Goal: Information Seeking & Learning: Learn about a topic

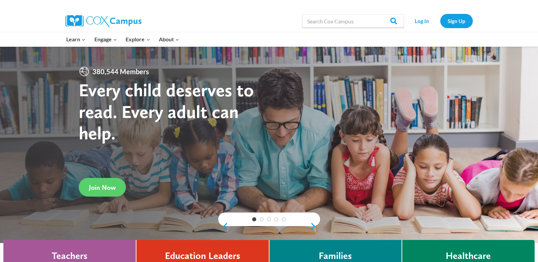
click at [422, 20] on link "Log In" at bounding box center [422, 21] width 30 height 14
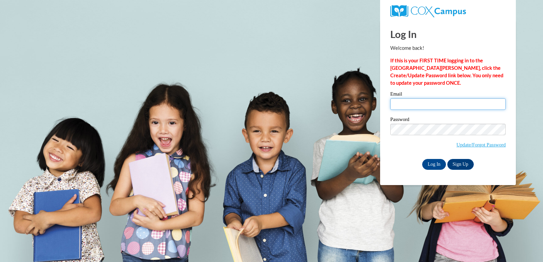
click at [433, 101] on input "Email" at bounding box center [447, 104] width 115 height 12
type input "angelawilliams2868@yahoo.com"
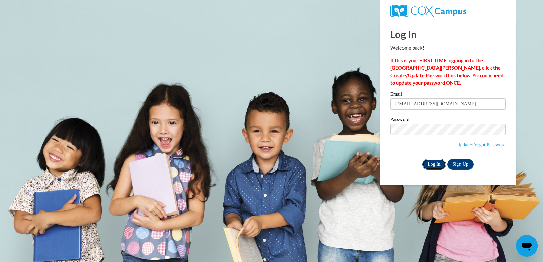
click input "Log In"
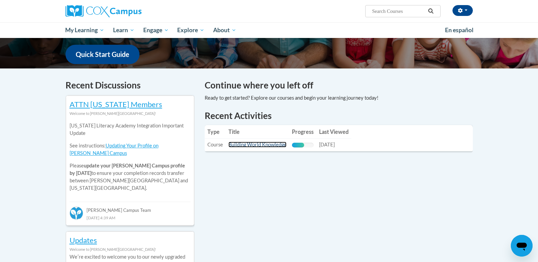
click at [266, 144] on link "Building World Knowledge" at bounding box center [257, 145] width 58 height 6
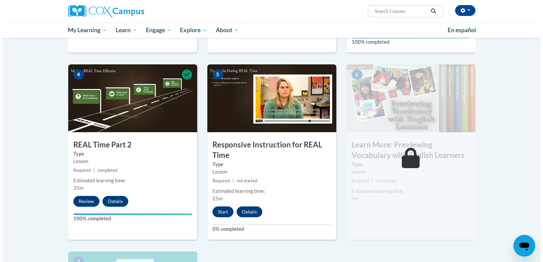
scroll to position [339, 0]
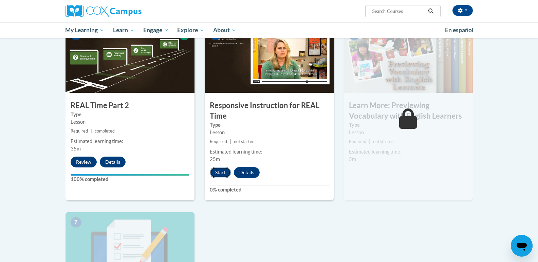
click at [220, 168] on button "Start" at bounding box center [220, 172] width 21 height 11
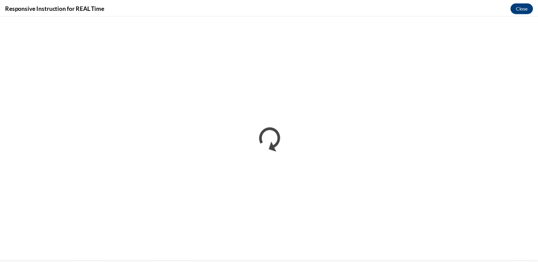
scroll to position [0, 0]
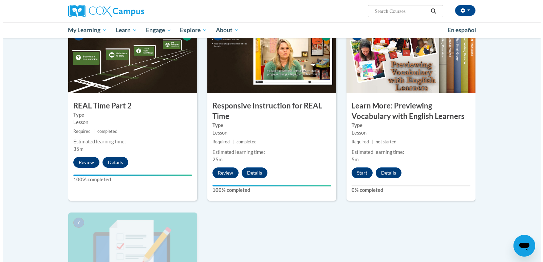
scroll to position [339, 0]
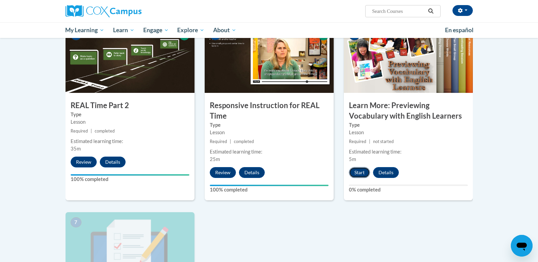
click at [361, 170] on button "Start" at bounding box center [359, 172] width 21 height 11
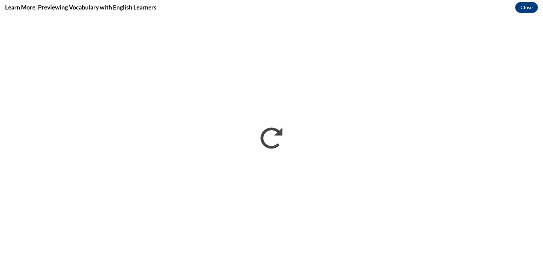
scroll to position [0, 0]
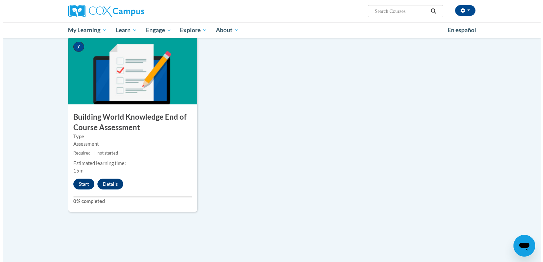
scroll to position [503, 0]
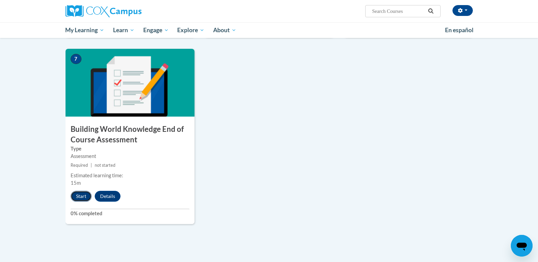
click at [76, 194] on button "Start" at bounding box center [81, 196] width 21 height 11
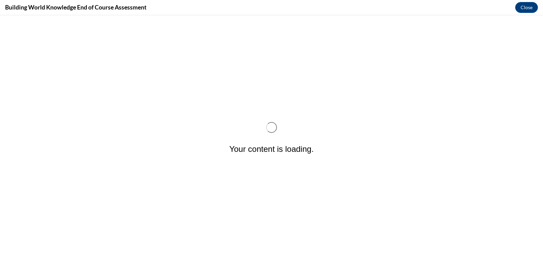
scroll to position [0, 0]
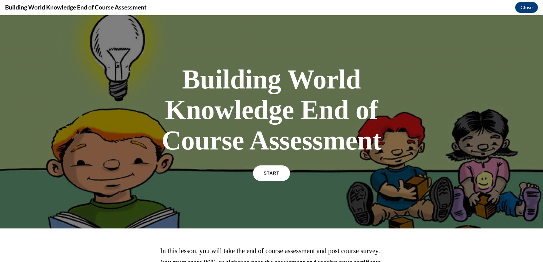
click at [271, 175] on span "START" at bounding box center [272, 173] width 16 height 5
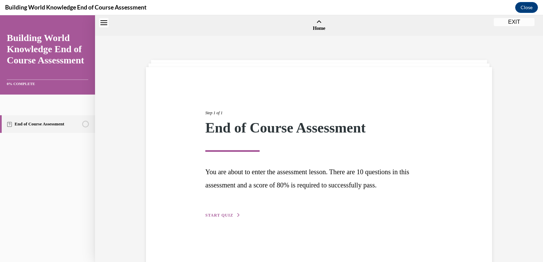
scroll to position [21, 0]
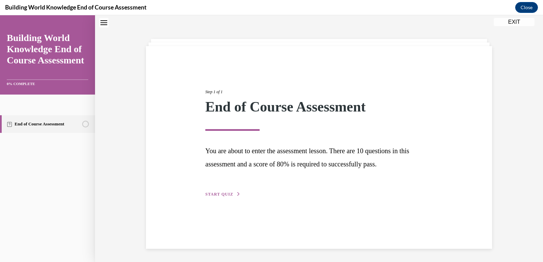
click at [230, 192] on button "START QUIZ" at bounding box center [222, 194] width 35 height 6
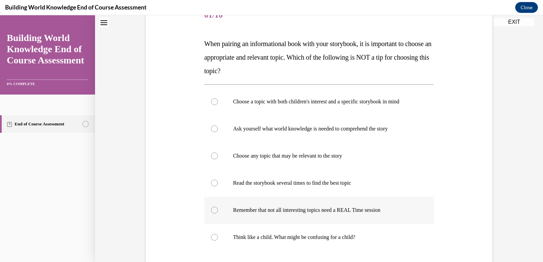
scroll to position [123, 0]
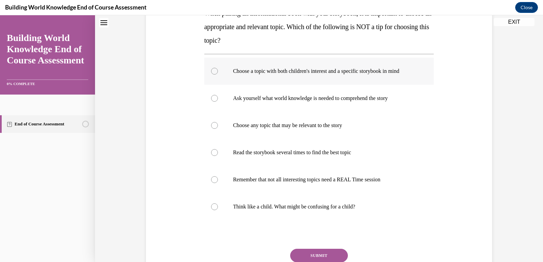
click at [211, 69] on div at bounding box center [214, 71] width 7 height 7
click at [211, 69] on input "Choose a topic with both children's interest and a specific storybook in mind" at bounding box center [214, 71] width 7 height 7
radio input "true"
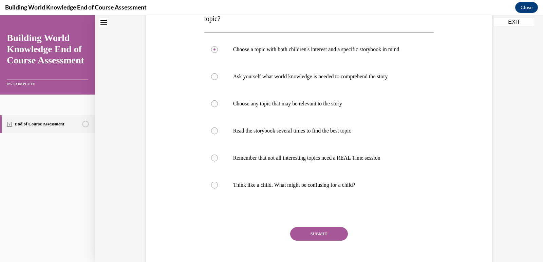
scroll to position [157, 0]
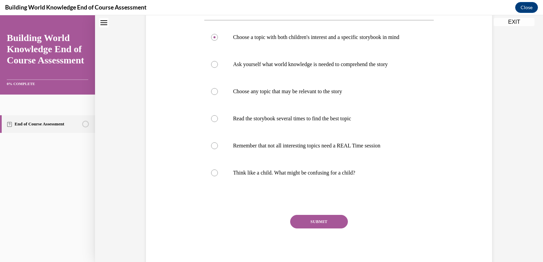
click at [332, 215] on button "SUBMIT" at bounding box center [319, 222] width 58 height 14
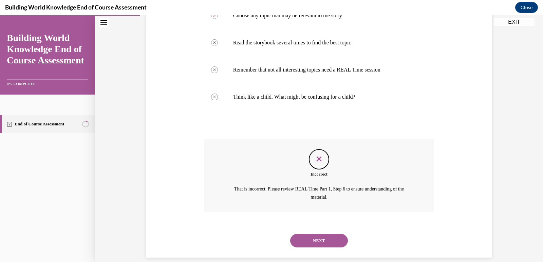
scroll to position [242, 0]
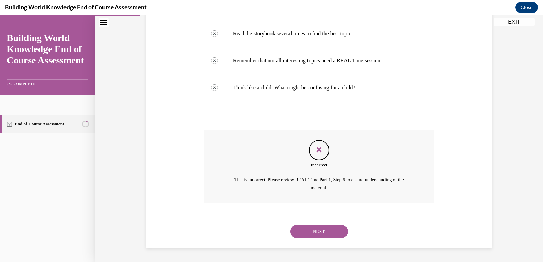
click at [307, 227] on button "NEXT" at bounding box center [319, 232] width 58 height 14
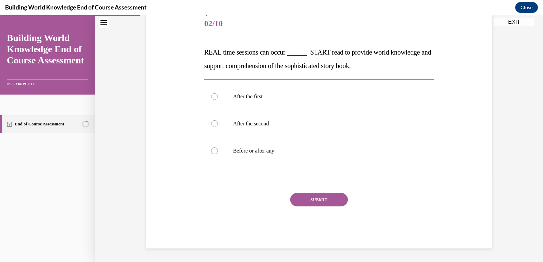
scroll to position [75, 0]
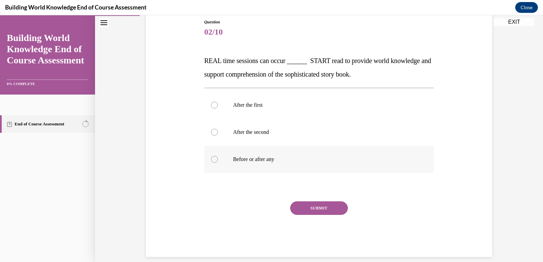
click at [212, 159] on div at bounding box center [214, 159] width 7 height 7
click at [212, 159] on input "Before or after any" at bounding box center [214, 159] width 7 height 7
radio input "true"
click at [321, 208] on button "SUBMIT" at bounding box center [319, 208] width 58 height 14
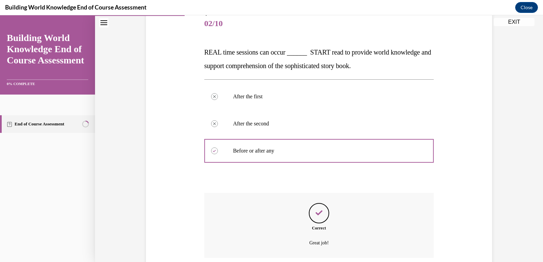
scroll to position [139, 0]
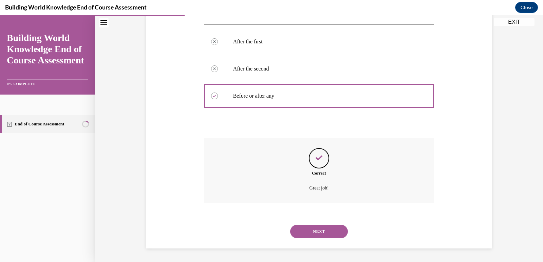
click at [319, 234] on button "NEXT" at bounding box center [319, 232] width 58 height 14
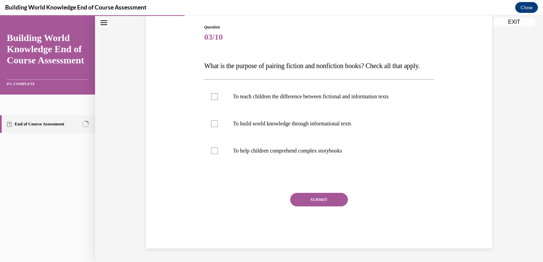
scroll to position [75, 0]
click at [211, 100] on div at bounding box center [214, 96] width 7 height 7
click at [211, 100] on input "To teach children the difference between fictional and information texts" at bounding box center [214, 96] width 7 height 7
checkbox input "true"
click at [213, 154] on div at bounding box center [214, 151] width 7 height 7
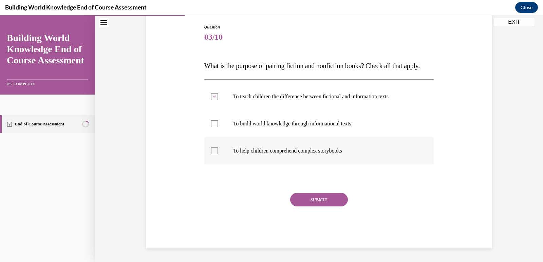
click at [213, 154] on input "To help children comprehend complex storybooks" at bounding box center [214, 151] width 7 height 7
checkbox input "true"
click at [325, 207] on button "SUBMIT" at bounding box center [319, 200] width 58 height 14
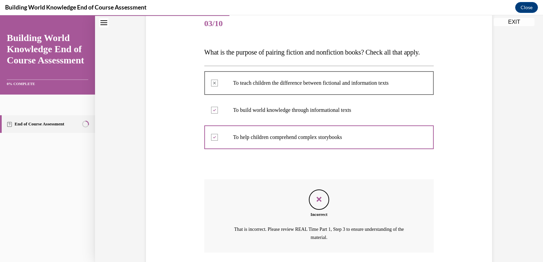
scroll to position [147, 0]
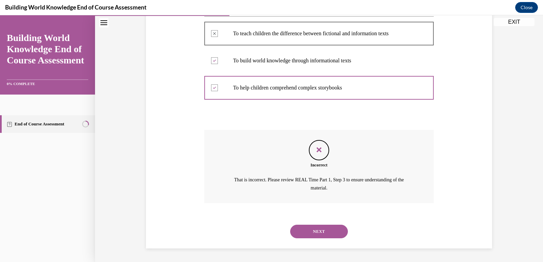
click at [313, 232] on button "NEXT" at bounding box center [319, 232] width 58 height 14
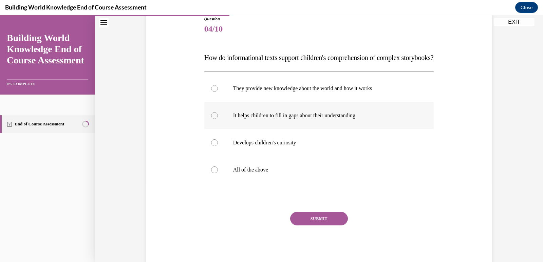
scroll to position [68, 0]
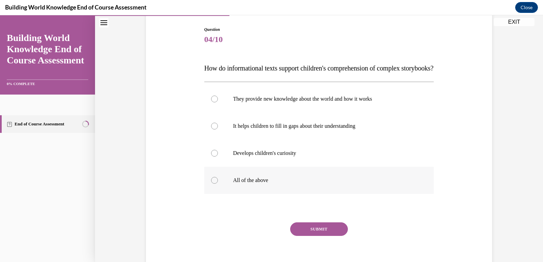
click at [211, 184] on div at bounding box center [214, 180] width 7 height 7
click at [211, 184] on input "All of the above" at bounding box center [214, 180] width 7 height 7
radio input "true"
click at [302, 236] on button "SUBMIT" at bounding box center [319, 229] width 58 height 14
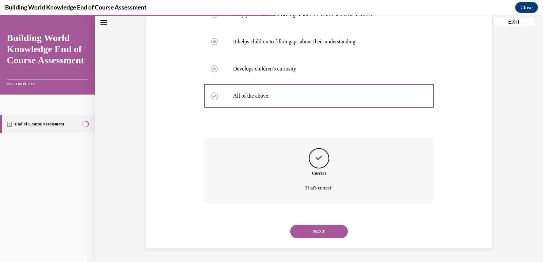
scroll to position [166, 0]
click at [301, 233] on button "NEXT" at bounding box center [319, 232] width 58 height 14
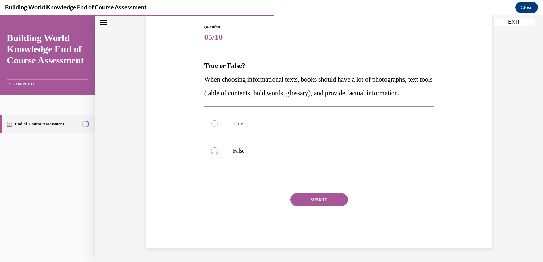
scroll to position [75, 0]
click at [211, 127] on div at bounding box center [214, 123] width 7 height 7
click at [211, 127] on input "True" at bounding box center [214, 123] width 7 height 7
radio input "true"
click at [327, 207] on button "SUBMIT" at bounding box center [319, 200] width 58 height 14
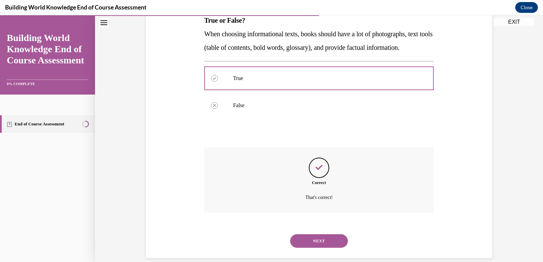
scroll to position [139, 0]
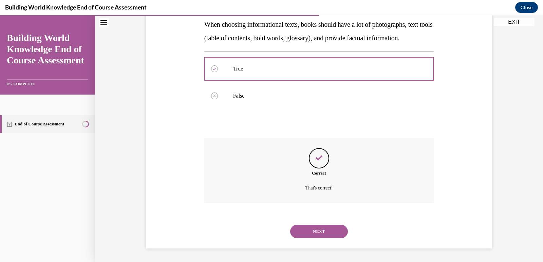
click at [320, 229] on button "NEXT" at bounding box center [319, 232] width 58 height 14
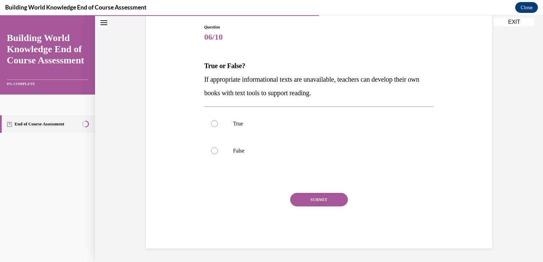
scroll to position [70, 0]
click at [211, 125] on div at bounding box center [214, 123] width 7 height 7
click at [211, 125] on input "True" at bounding box center [214, 123] width 7 height 7
radio input "true"
click at [338, 201] on button "SUBMIT" at bounding box center [319, 200] width 58 height 14
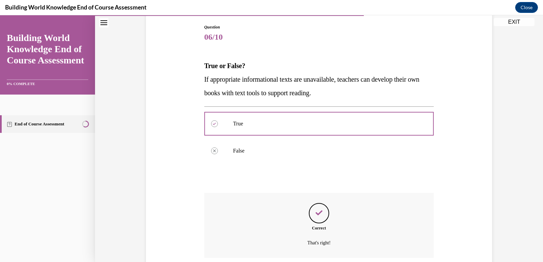
scroll to position [125, 0]
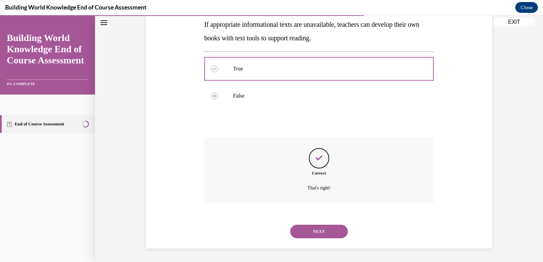
click at [330, 230] on button "NEXT" at bounding box center [319, 232] width 58 height 14
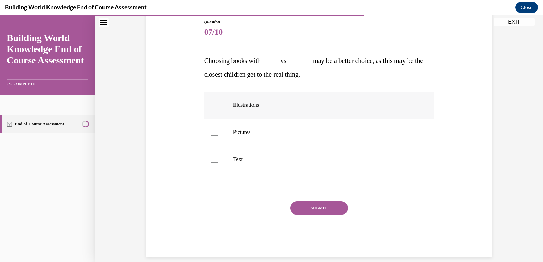
drag, startPoint x: 211, startPoint y: 104, endPoint x: 214, endPoint y: 114, distance: 10.7
click at [211, 104] on div at bounding box center [214, 105] width 7 height 7
click at [211, 104] on input "Illustrations" at bounding box center [214, 105] width 7 height 7
checkbox input "true"
click at [326, 205] on button "SUBMIT" at bounding box center [319, 208] width 58 height 14
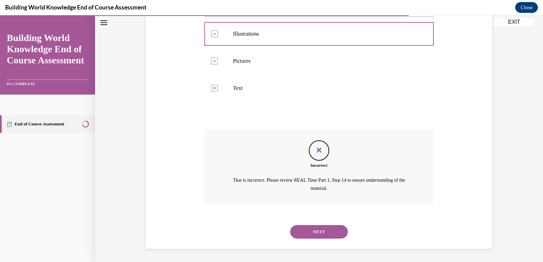
scroll to position [147, 0]
click at [334, 228] on button "NEXT" at bounding box center [319, 232] width 58 height 14
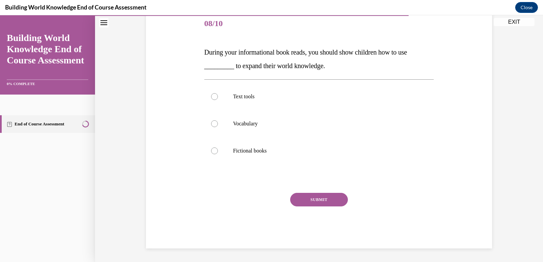
scroll to position [75, 0]
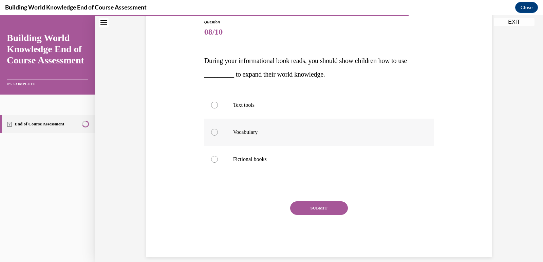
click at [213, 131] on div at bounding box center [214, 132] width 7 height 7
click at [213, 131] on input "Vocabulary" at bounding box center [214, 132] width 7 height 7
radio input "true"
click at [297, 205] on button "SUBMIT" at bounding box center [319, 208] width 58 height 14
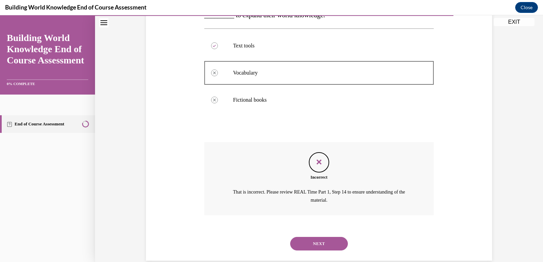
scroll to position [147, 0]
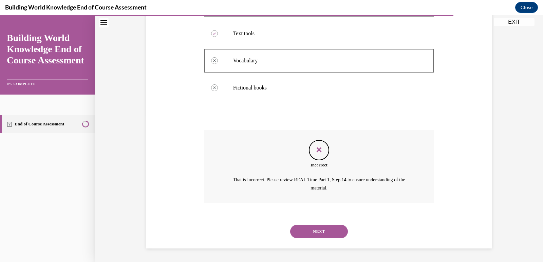
click at [301, 233] on button "NEXT" at bounding box center [319, 232] width 58 height 14
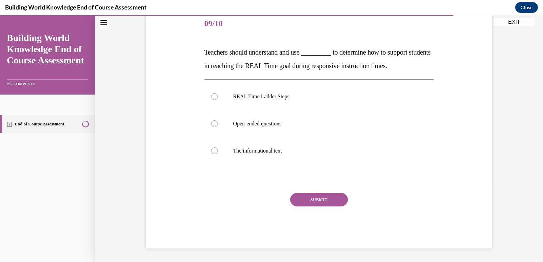
scroll to position [75, 0]
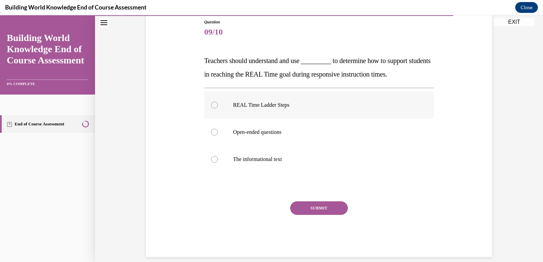
click at [213, 105] on div at bounding box center [214, 105] width 7 height 7
click at [213, 105] on input "REAL Time Ladder Steps" at bounding box center [214, 105] width 7 height 7
radio input "true"
click at [317, 211] on button "SUBMIT" at bounding box center [319, 208] width 58 height 14
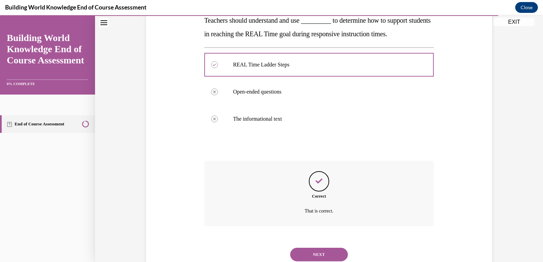
scroll to position [139, 0]
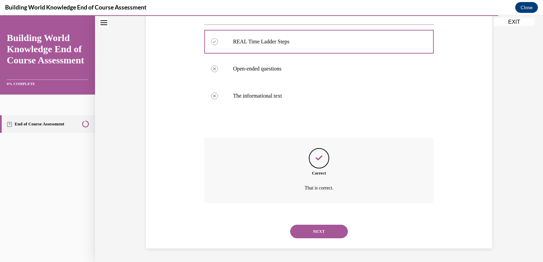
click at [324, 231] on button "NEXT" at bounding box center [319, 232] width 58 height 14
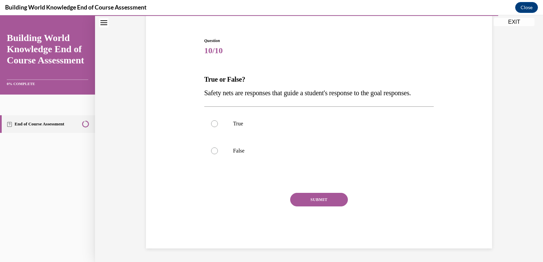
scroll to position [70, 0]
click at [215, 124] on div at bounding box center [214, 123] width 7 height 7
click at [215, 124] on input "True" at bounding box center [214, 123] width 7 height 7
radio input "true"
click at [299, 202] on button "SUBMIT" at bounding box center [319, 200] width 58 height 14
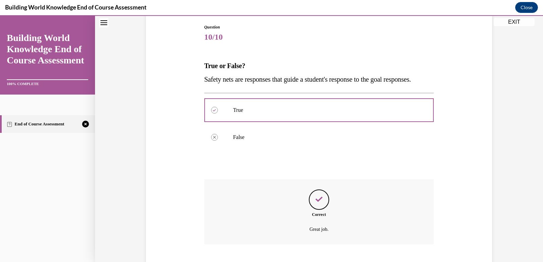
scroll to position [125, 0]
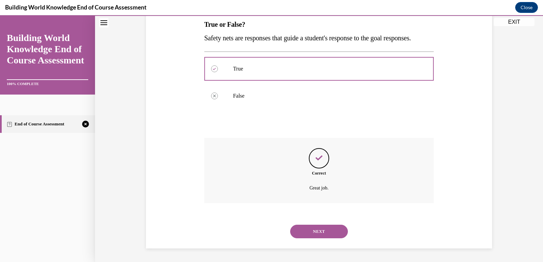
click at [302, 227] on button "NEXT" at bounding box center [319, 232] width 58 height 14
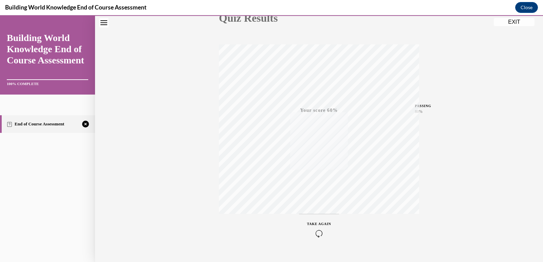
scroll to position [101, 0]
click at [318, 211] on span "TAKE AGAIN" at bounding box center [319, 211] width 24 height 4
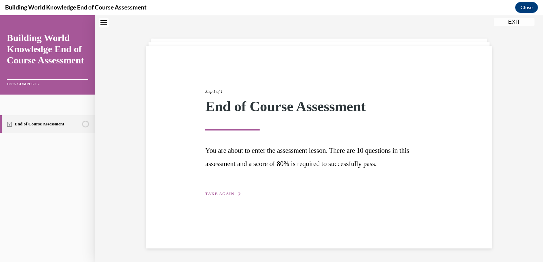
click at [214, 194] on span "TAKE AGAIN" at bounding box center [219, 194] width 29 height 5
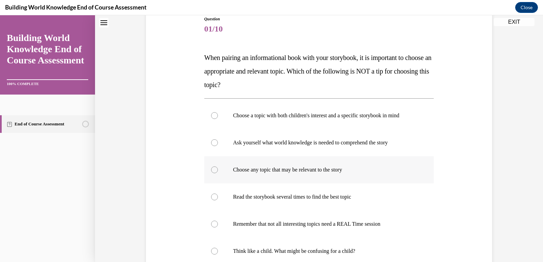
scroll to position [89, 0]
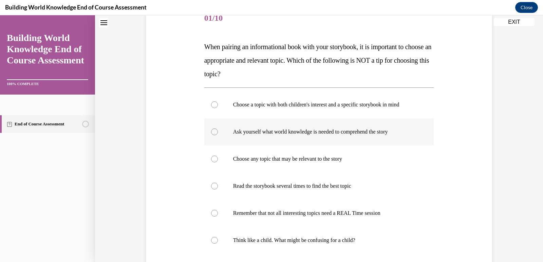
click at [212, 130] on div at bounding box center [214, 132] width 7 height 7
click at [212, 130] on input "Ask yourself what world knowledge is needed to comprehend the story" at bounding box center [214, 132] width 7 height 7
radio input "true"
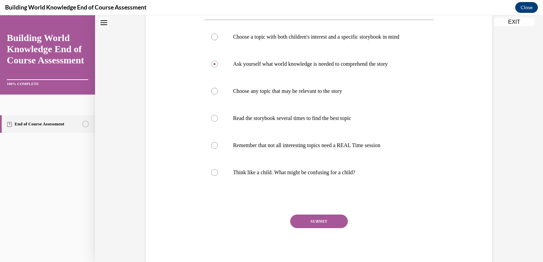
click at [315, 223] on button "SUBMIT" at bounding box center [319, 222] width 58 height 14
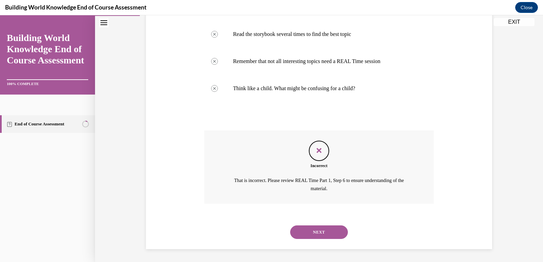
scroll to position [242, 0]
click at [310, 232] on button "NEXT" at bounding box center [319, 232] width 58 height 14
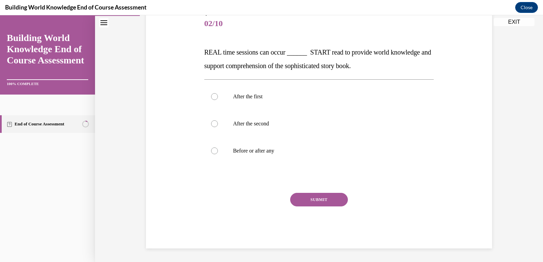
scroll to position [75, 0]
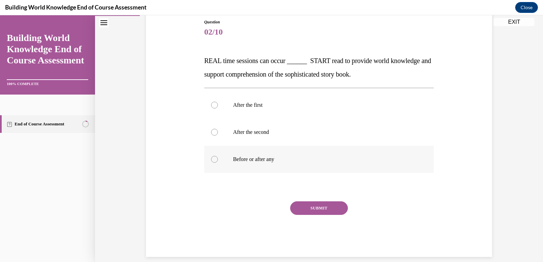
click at [213, 157] on div at bounding box center [214, 159] width 7 height 7
click at [213, 157] on input "Before or after any" at bounding box center [214, 159] width 7 height 7
radio input "true"
click at [305, 203] on button "SUBMIT" at bounding box center [319, 208] width 58 height 14
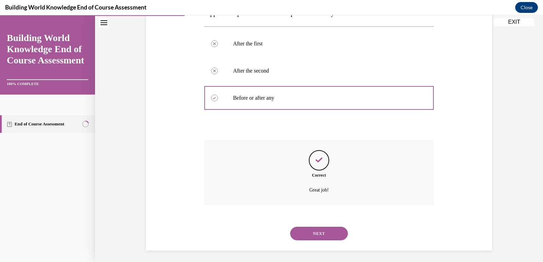
scroll to position [139, 0]
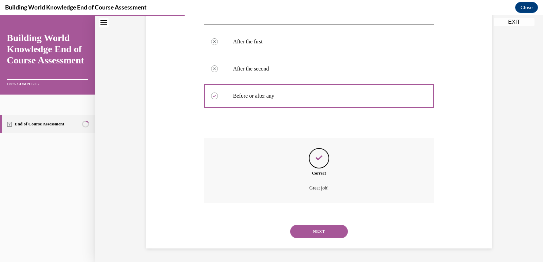
click at [318, 227] on button "NEXT" at bounding box center [319, 232] width 58 height 14
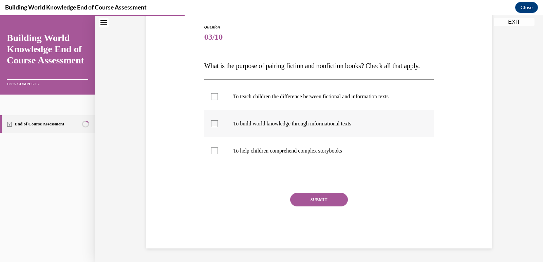
drag, startPoint x: 213, startPoint y: 131, endPoint x: 217, endPoint y: 146, distance: 15.5
click at [212, 127] on div at bounding box center [214, 123] width 7 height 7
click at [212, 127] on input "To build world knowledge through informational texts" at bounding box center [214, 123] width 7 height 7
checkbox input "true"
click at [306, 206] on button "SUBMIT" at bounding box center [319, 200] width 58 height 14
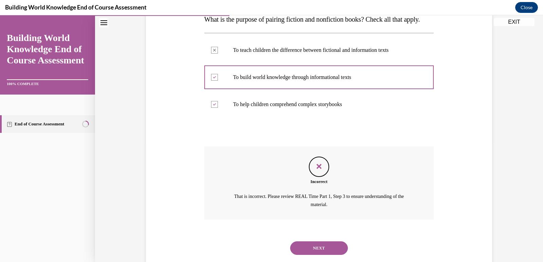
scroll to position [147, 0]
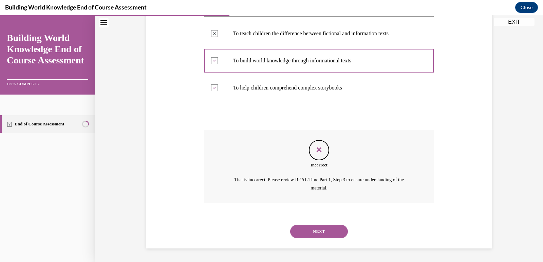
click at [302, 228] on button "NEXT" at bounding box center [319, 232] width 58 height 14
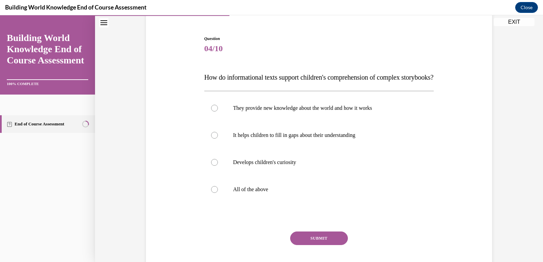
scroll to position [68, 0]
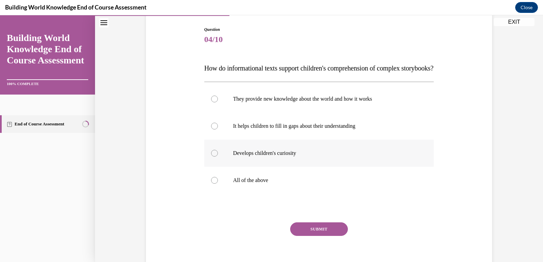
drag, startPoint x: 209, startPoint y: 167, endPoint x: 217, endPoint y: 172, distance: 9.4
click at [211, 157] on div at bounding box center [214, 153] width 7 height 7
click at [211, 157] on input "Develops children's curiosity" at bounding box center [214, 153] width 7 height 7
radio input "true"
click at [304, 232] on div "Question 04/10 How do informational texts support children's comprehension of c…" at bounding box center [319, 152] width 230 height 252
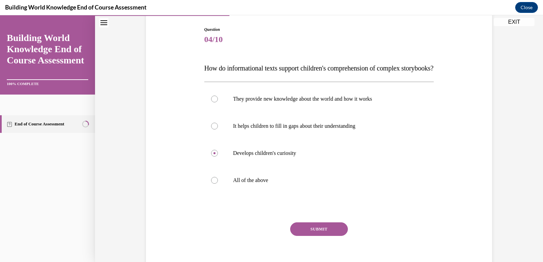
click at [305, 236] on button "SUBMIT" at bounding box center [319, 229] width 58 height 14
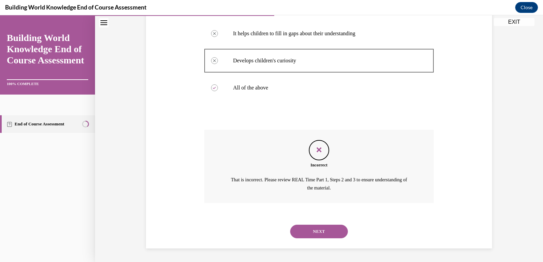
scroll to position [174, 0]
click at [309, 229] on button "NEXT" at bounding box center [319, 232] width 58 height 14
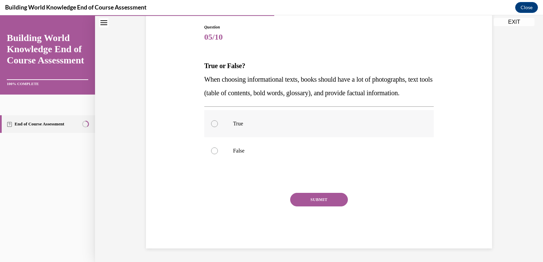
click at [212, 127] on div at bounding box center [214, 123] width 7 height 7
click at [212, 127] on input "True" at bounding box center [214, 123] width 7 height 7
radio input "true"
click at [326, 207] on button "SUBMIT" at bounding box center [319, 200] width 58 height 14
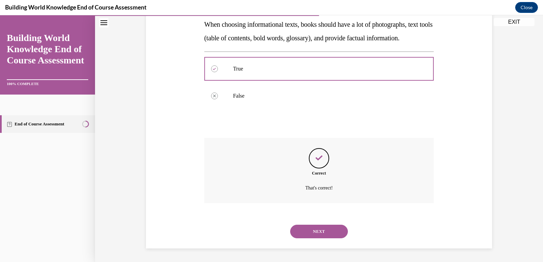
scroll to position [139, 0]
click at [315, 230] on button "NEXT" at bounding box center [319, 232] width 58 height 14
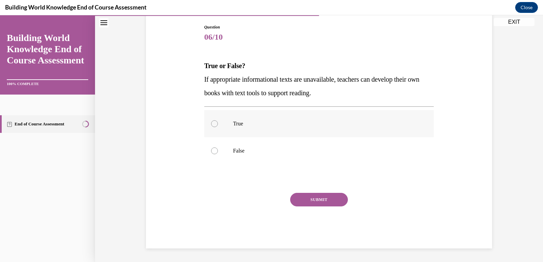
click at [211, 124] on div at bounding box center [214, 123] width 7 height 7
click at [211, 124] on input "True" at bounding box center [214, 123] width 7 height 7
radio input "true"
click at [310, 204] on button "SUBMIT" at bounding box center [319, 200] width 58 height 14
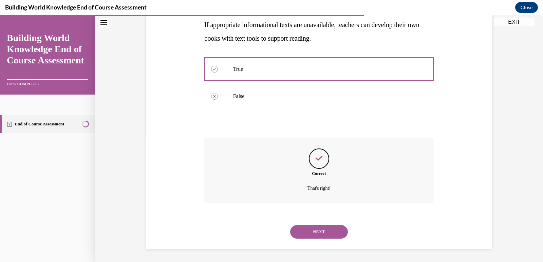
scroll to position [125, 0]
click at [324, 233] on button "NEXT" at bounding box center [319, 232] width 58 height 14
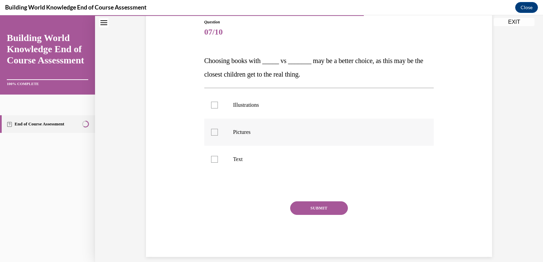
click at [212, 132] on div at bounding box center [214, 132] width 7 height 7
click at [212, 132] on input "Pictures" at bounding box center [214, 132] width 7 height 7
checkbox input "true"
click at [311, 204] on button "SUBMIT" at bounding box center [319, 208] width 58 height 14
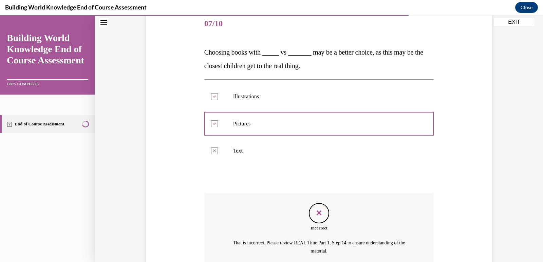
scroll to position [147, 0]
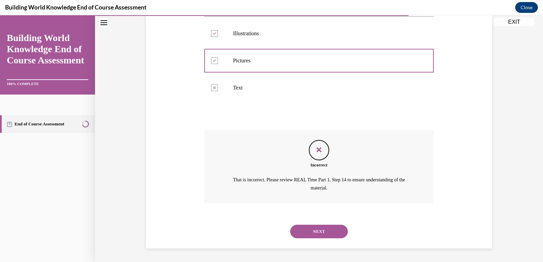
click at [308, 227] on button "NEXT" at bounding box center [319, 232] width 58 height 14
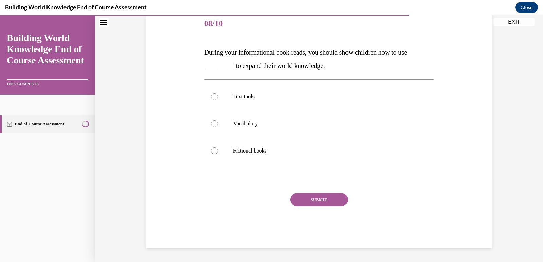
scroll to position [75, 0]
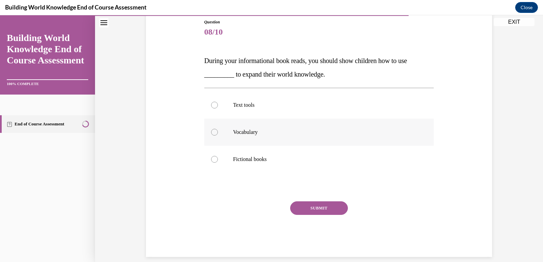
click at [211, 130] on div at bounding box center [214, 132] width 7 height 7
click at [211, 130] on input "Vocabulary" at bounding box center [214, 132] width 7 height 7
radio input "true"
click at [310, 207] on button "SUBMIT" at bounding box center [319, 208] width 58 height 14
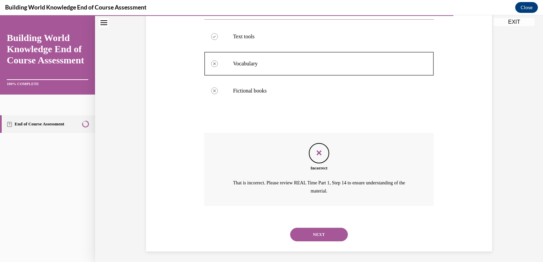
scroll to position [147, 0]
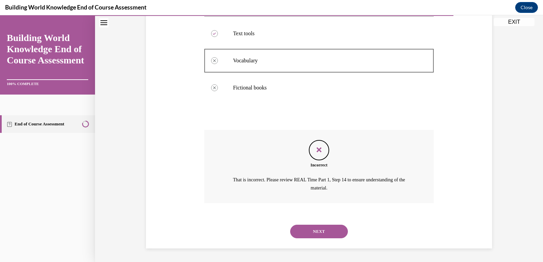
click at [313, 233] on button "NEXT" at bounding box center [319, 232] width 58 height 14
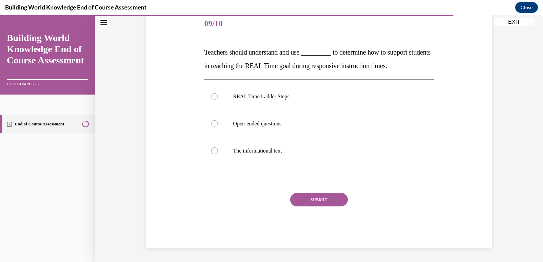
scroll to position [75, 0]
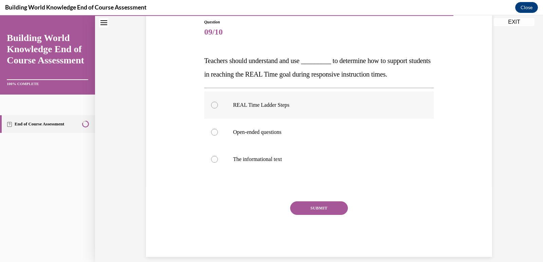
drag, startPoint x: 209, startPoint y: 104, endPoint x: 233, endPoint y: 115, distance: 25.8
click at [211, 104] on div at bounding box center [214, 105] width 7 height 7
click at [211, 104] on input "REAL Time Ladder Steps" at bounding box center [214, 105] width 7 height 7
radio input "true"
click at [314, 209] on button "SUBMIT" at bounding box center [319, 208] width 58 height 14
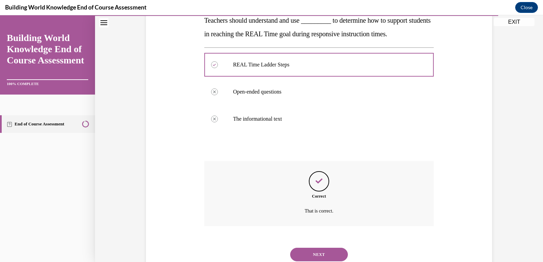
scroll to position [139, 0]
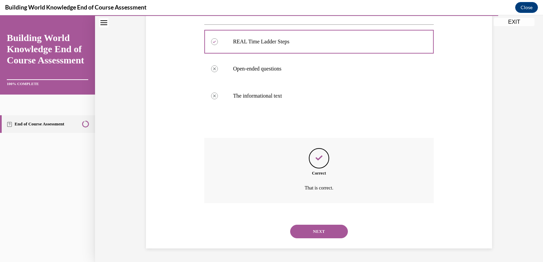
click at [316, 230] on button "NEXT" at bounding box center [319, 232] width 58 height 14
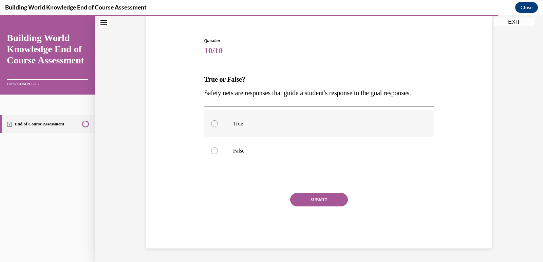
click at [212, 124] on div at bounding box center [214, 123] width 7 height 7
click at [212, 124] on input "True" at bounding box center [214, 123] width 7 height 7
radio input "true"
click at [300, 200] on button "SUBMIT" at bounding box center [319, 200] width 58 height 14
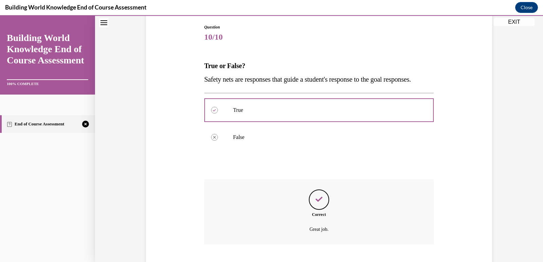
scroll to position [125, 0]
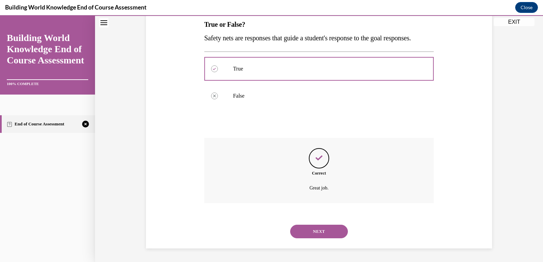
click at [301, 229] on button "NEXT" at bounding box center [319, 232] width 58 height 14
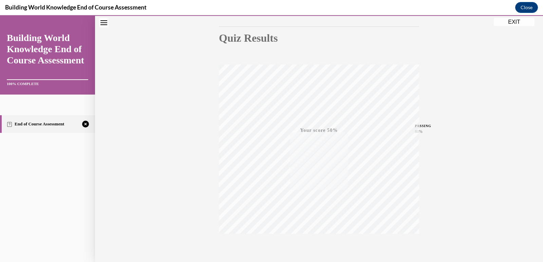
scroll to position [101, 0]
click at [313, 214] on div "TAKE AGAIN" at bounding box center [319, 217] width 24 height 16
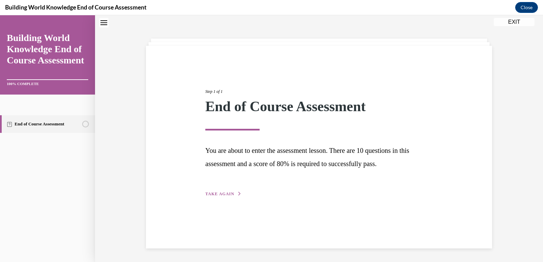
drag, startPoint x: 207, startPoint y: 190, endPoint x: 208, endPoint y: 195, distance: 5.7
click at [207, 192] on div "Step 1 of 1 End of Course Assessment You are about to enter the assessment less…" at bounding box center [318, 135] width 237 height 125
drag, startPoint x: 221, startPoint y: 191, endPoint x: 225, endPoint y: 199, distance: 9.1
click at [222, 192] on button "TAKE AGAIN" at bounding box center [223, 194] width 36 height 6
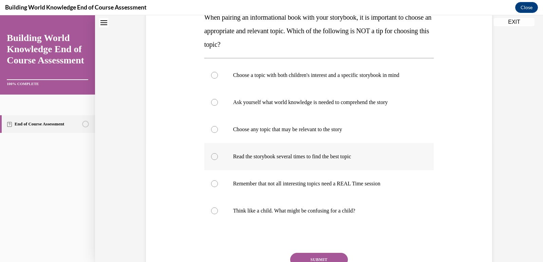
scroll to position [123, 0]
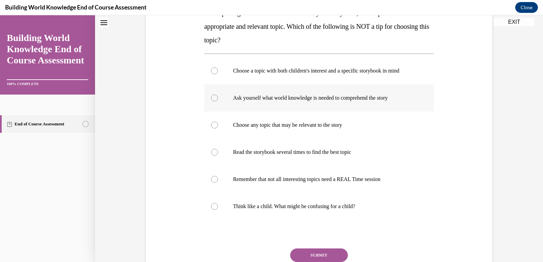
click at [211, 97] on div at bounding box center [214, 98] width 7 height 7
click at [211, 97] on input "Ask yourself what world knowledge is needed to comprehend the story" at bounding box center [214, 98] width 7 height 7
radio input "true"
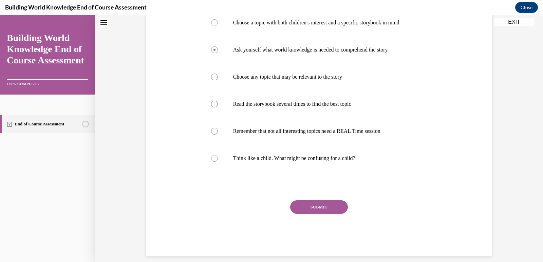
scroll to position [179, 0]
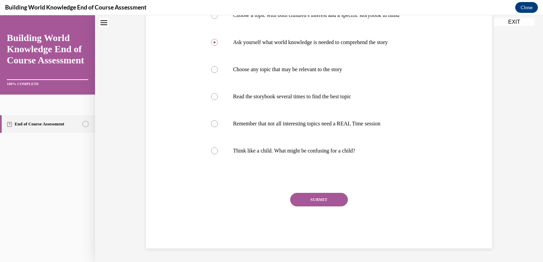
click at [307, 198] on button "SUBMIT" at bounding box center [319, 200] width 58 height 14
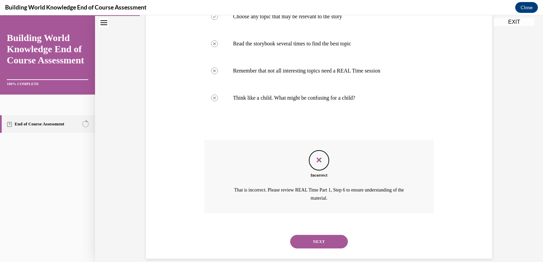
scroll to position [242, 0]
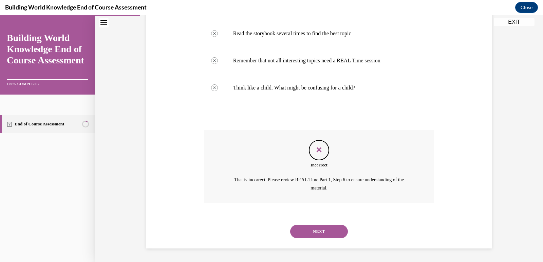
click at [303, 228] on button "NEXT" at bounding box center [319, 232] width 58 height 14
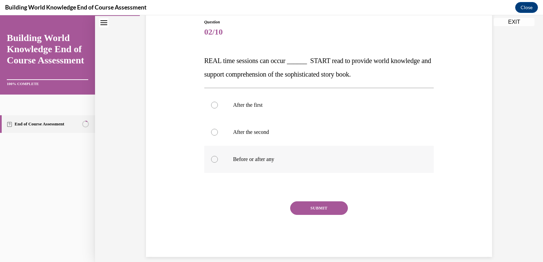
click at [212, 159] on div at bounding box center [214, 159] width 7 height 7
click at [212, 159] on input "Before or after any" at bounding box center [214, 159] width 7 height 7
radio input "true"
click at [311, 206] on button "SUBMIT" at bounding box center [319, 208] width 58 height 14
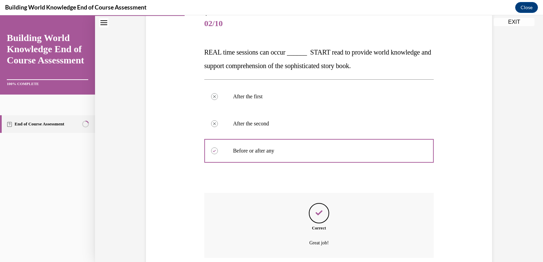
scroll to position [139, 0]
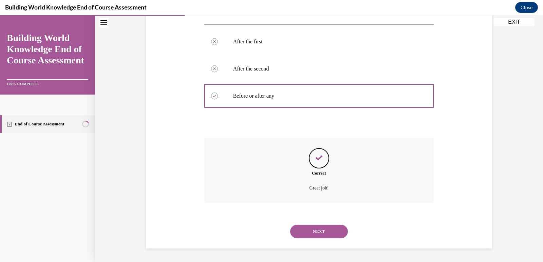
click at [315, 231] on button "NEXT" at bounding box center [319, 232] width 58 height 14
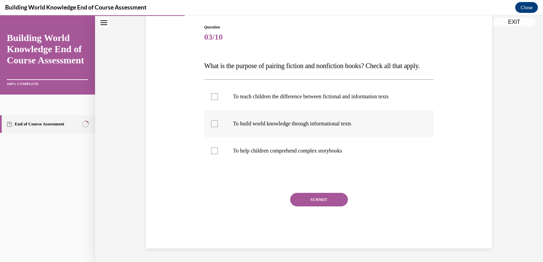
click at [212, 127] on div at bounding box center [214, 123] width 7 height 7
click at [212, 127] on input "To build world knowledge through informational texts" at bounding box center [214, 123] width 7 height 7
checkbox input "true"
drag, startPoint x: 214, startPoint y: 156, endPoint x: 214, endPoint y: 160, distance: 3.8
click at [214, 154] on div at bounding box center [214, 151] width 7 height 7
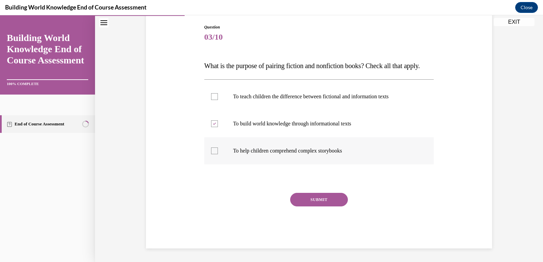
click at [214, 154] on input "To help children comprehend complex storybooks" at bounding box center [214, 151] width 7 height 7
checkbox input "true"
click at [340, 207] on button "SUBMIT" at bounding box center [319, 200] width 58 height 14
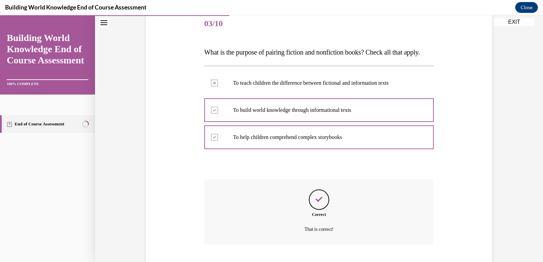
scroll to position [139, 0]
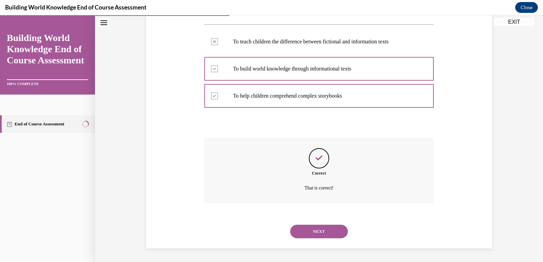
click at [326, 234] on button "NEXT" at bounding box center [319, 232] width 58 height 14
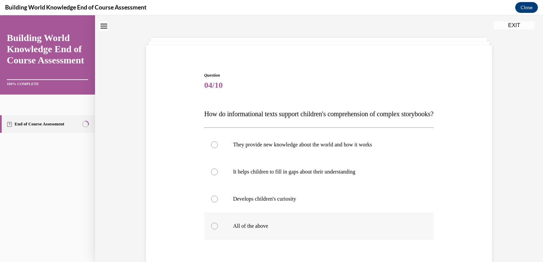
scroll to position [34, 0]
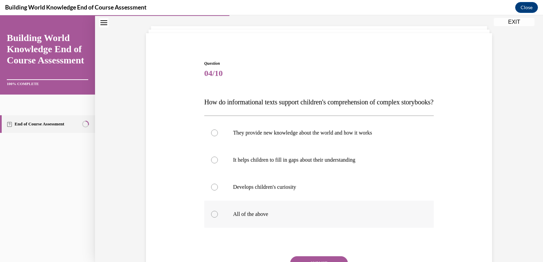
click at [214, 218] on div at bounding box center [214, 214] width 7 height 7
click at [214, 218] on input "All of the above" at bounding box center [214, 214] width 7 height 7
radio input "true"
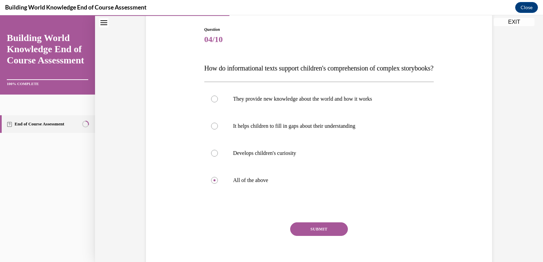
click at [305, 236] on button "SUBMIT" at bounding box center [319, 229] width 58 height 14
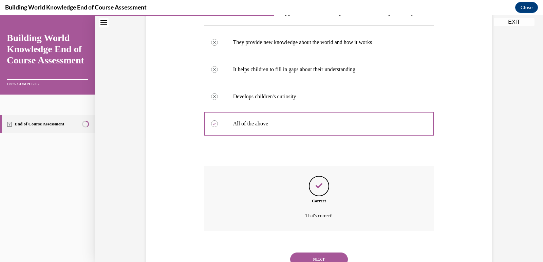
scroll to position [166, 0]
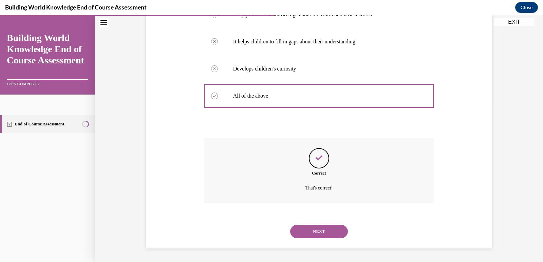
click at [309, 236] on button "NEXT" at bounding box center [319, 232] width 58 height 14
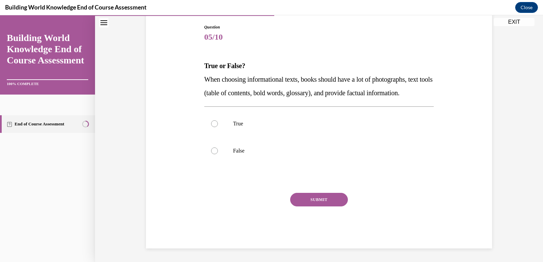
scroll to position [75, 0]
click at [211, 127] on div at bounding box center [214, 123] width 7 height 7
click at [211, 127] on input "True" at bounding box center [214, 123] width 7 height 7
radio input "true"
click at [303, 207] on button "SUBMIT" at bounding box center [319, 200] width 58 height 14
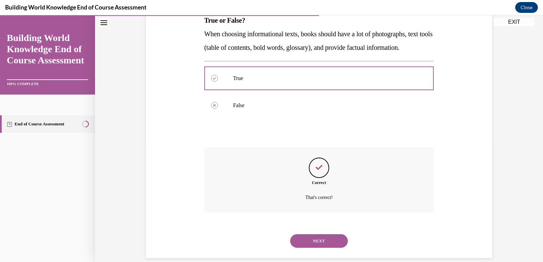
scroll to position [139, 0]
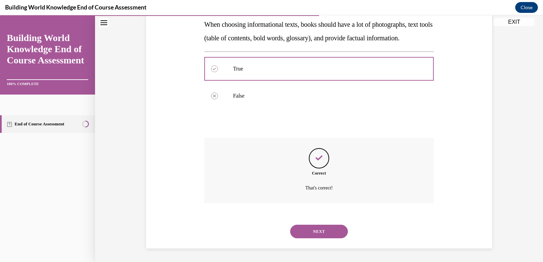
click at [305, 229] on button "NEXT" at bounding box center [319, 232] width 58 height 14
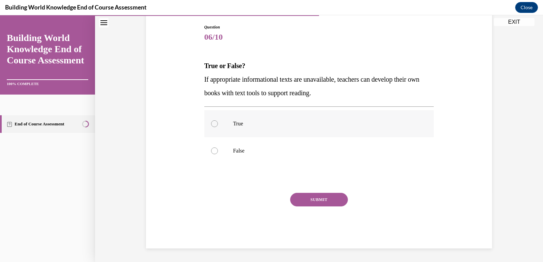
click at [211, 125] on div at bounding box center [214, 123] width 7 height 7
click at [211, 125] on input "True" at bounding box center [214, 123] width 7 height 7
radio input "true"
click at [290, 200] on button "SUBMIT" at bounding box center [319, 200] width 58 height 14
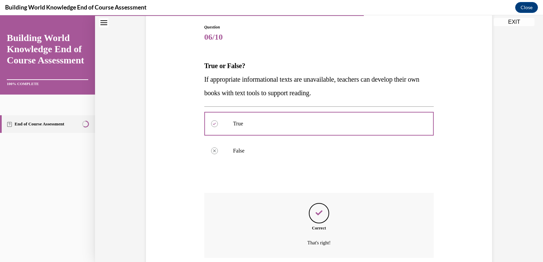
scroll to position [125, 0]
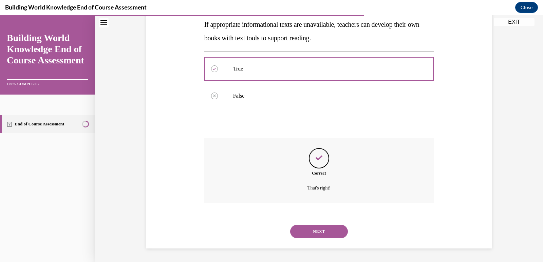
click at [314, 229] on button "NEXT" at bounding box center [319, 232] width 58 height 14
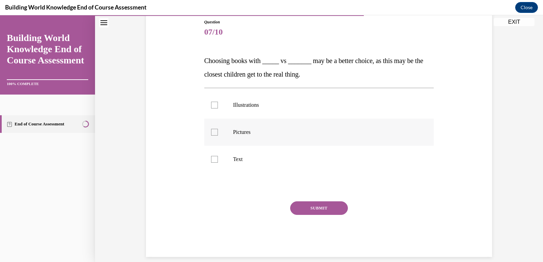
click at [212, 133] on div at bounding box center [214, 132] width 7 height 7
click at [212, 133] on input "Pictures" at bounding box center [214, 132] width 7 height 7
checkbox input "true"
click at [304, 207] on button "SUBMIT" at bounding box center [319, 208] width 58 height 14
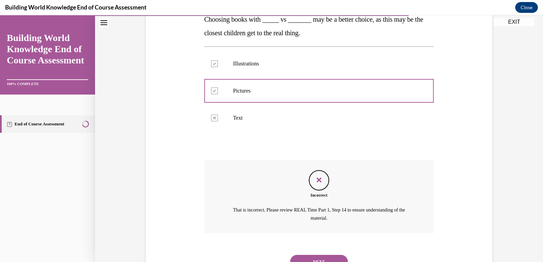
scroll to position [147, 0]
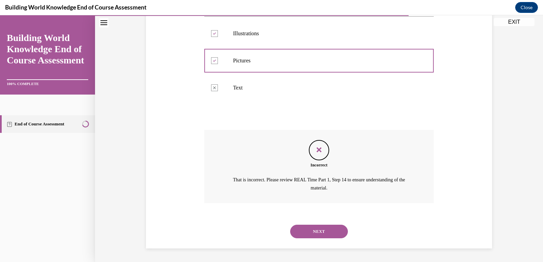
click at [304, 233] on button "NEXT" at bounding box center [319, 232] width 58 height 14
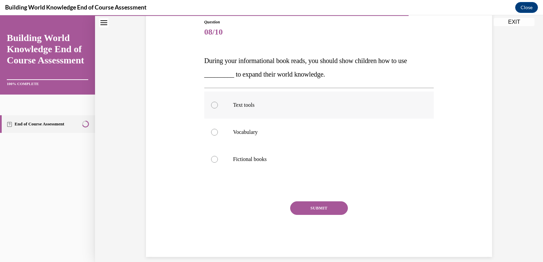
drag, startPoint x: 211, startPoint y: 104, endPoint x: 211, endPoint y: 112, distance: 8.5
click at [211, 108] on div at bounding box center [214, 105] width 7 height 7
click at [211, 108] on input "Text tools" at bounding box center [214, 105] width 7 height 7
radio input "true"
click at [297, 210] on button "SUBMIT" at bounding box center [319, 208] width 58 height 14
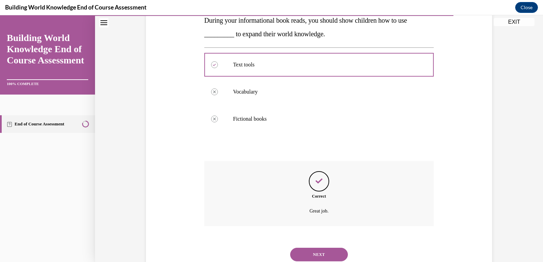
scroll to position [139, 0]
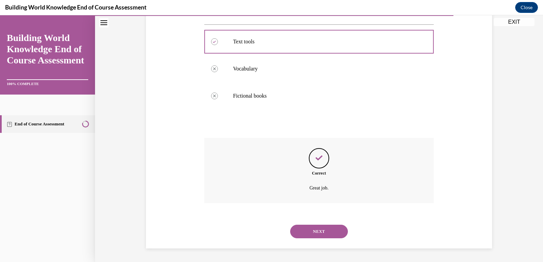
click at [297, 228] on button "NEXT" at bounding box center [319, 232] width 58 height 14
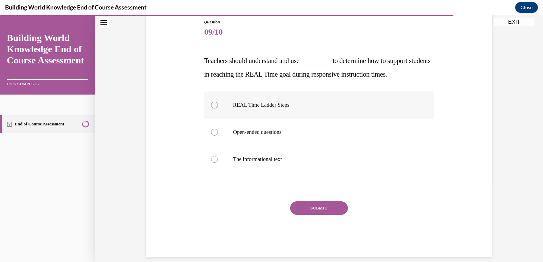
click at [211, 104] on div at bounding box center [214, 105] width 7 height 7
click at [211, 104] on input "REAL Time Ladder Steps" at bounding box center [214, 105] width 7 height 7
radio input "true"
click at [311, 212] on button "SUBMIT" at bounding box center [319, 208] width 58 height 14
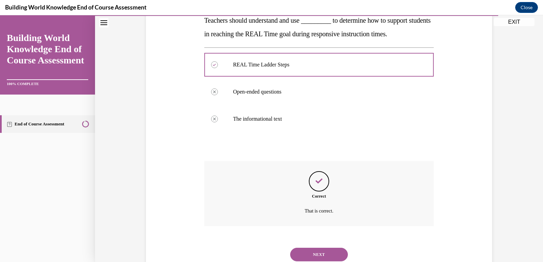
scroll to position [139, 0]
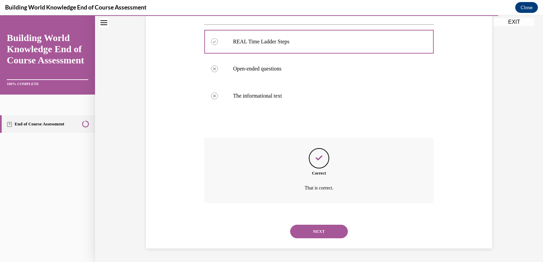
click at [307, 231] on button "NEXT" at bounding box center [319, 232] width 58 height 14
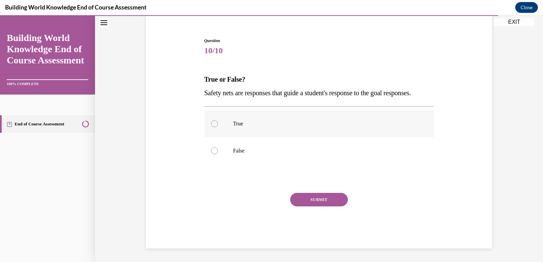
click at [211, 124] on div at bounding box center [214, 123] width 7 height 7
click at [211, 124] on input "True" at bounding box center [214, 123] width 7 height 7
radio input "true"
click at [331, 195] on button "SUBMIT" at bounding box center [319, 200] width 58 height 14
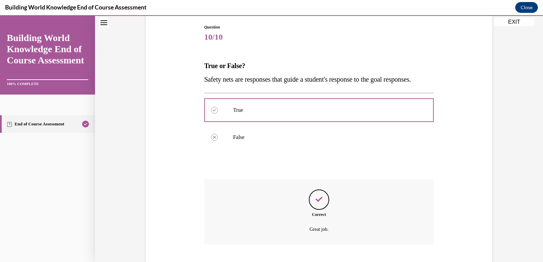
scroll to position [125, 0]
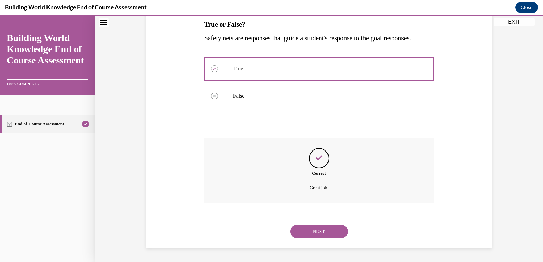
click at [321, 232] on button "NEXT" at bounding box center [319, 232] width 58 height 14
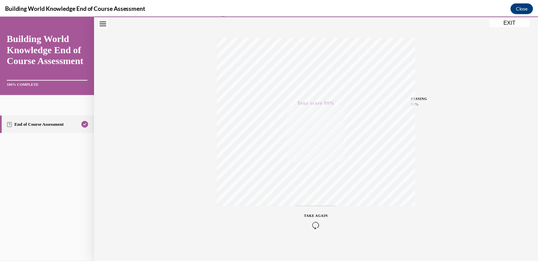
scroll to position [101, 0]
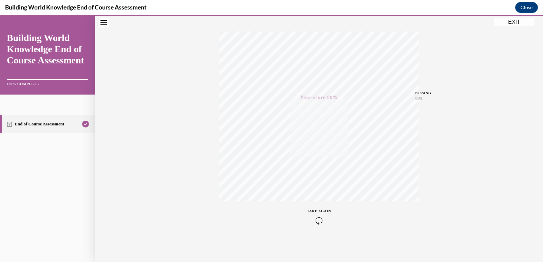
click at [509, 22] on button "EXIT" at bounding box center [514, 22] width 41 height 8
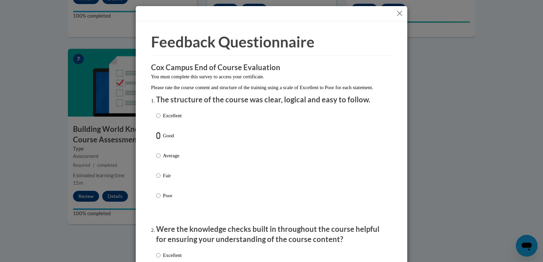
click at [157, 139] on input "Good" at bounding box center [158, 135] width 4 height 7
radio input "true"
drag, startPoint x: 400, startPoint y: 11, endPoint x: 394, endPoint y: 15, distance: 7.2
click at [399, 11] on button "Close" at bounding box center [399, 13] width 8 height 8
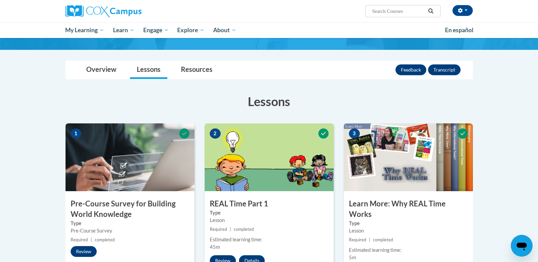
scroll to position [0, 0]
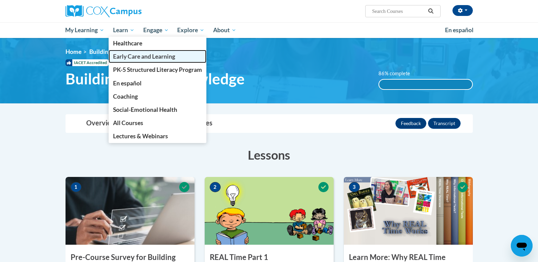
click at [118, 57] on span "Early Care and Learning" at bounding box center [144, 56] width 62 height 7
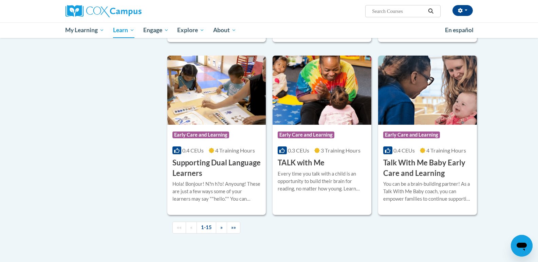
scroll to position [897, 0]
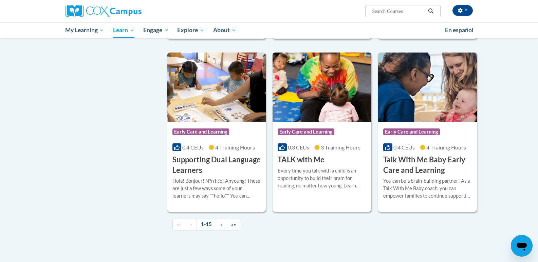
click at [321, 165] on div "Course Category: Early Care and Learning 0.3 CEUs 3 Training Hours COURSE TALK …" at bounding box center [321, 143] width 99 height 43
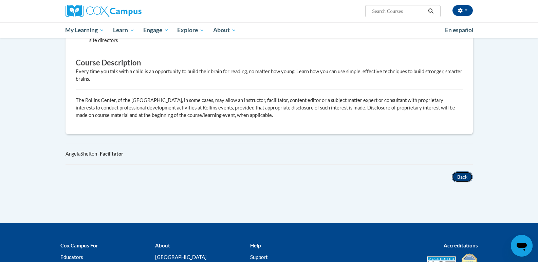
click at [456, 177] on button "Back" at bounding box center [461, 177] width 21 height 11
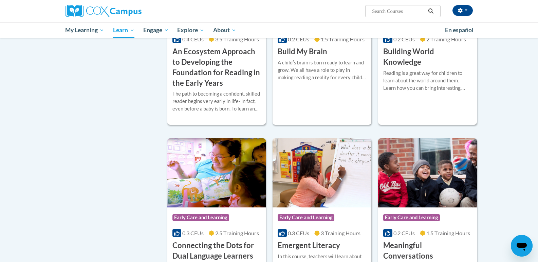
scroll to position [33, 0]
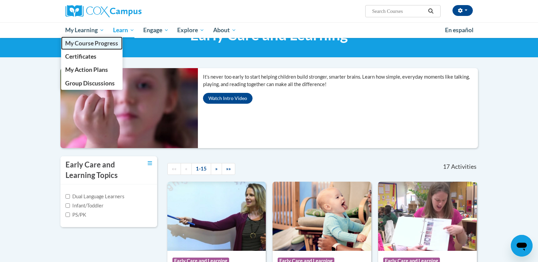
click at [89, 43] on span "My Course Progress" at bounding box center [91, 43] width 53 height 7
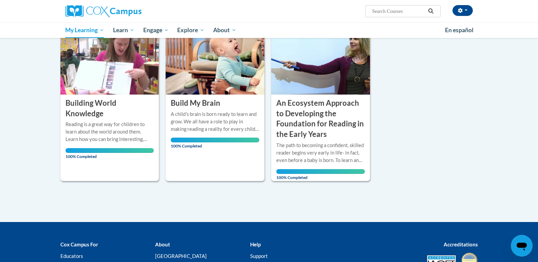
scroll to position [102, 0]
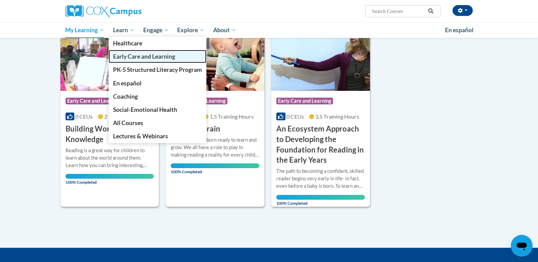
click at [135, 58] on span "Early Care and Learning" at bounding box center [144, 56] width 62 height 7
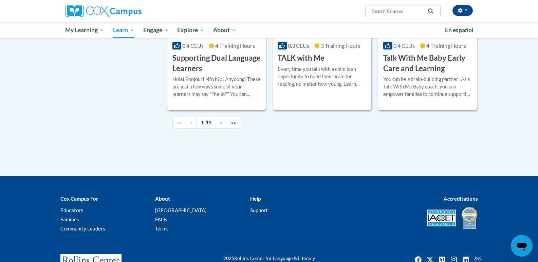
scroll to position [965, 0]
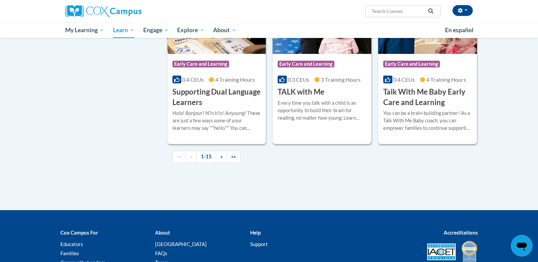
click at [307, 97] on h3 "TALK with Me" at bounding box center [300, 92] width 47 height 11
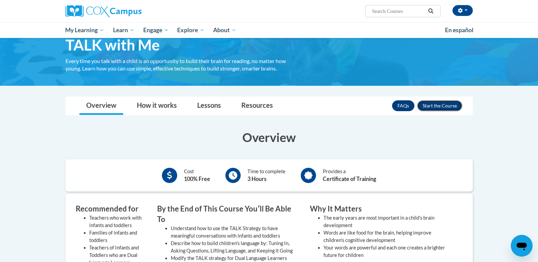
click at [427, 105] on button "Enroll" at bounding box center [439, 105] width 45 height 11
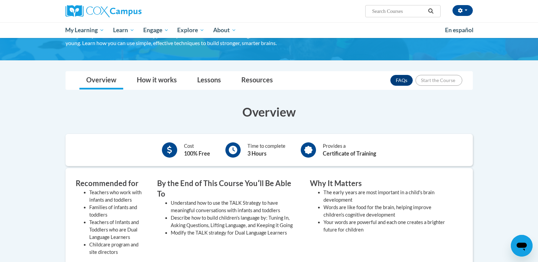
scroll to position [92, 0]
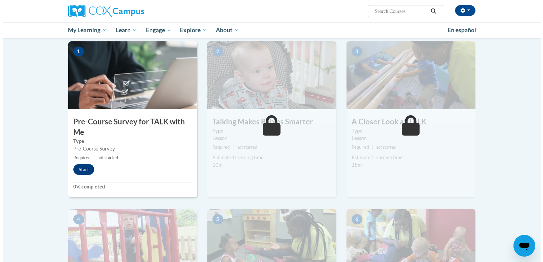
scroll to position [102, 0]
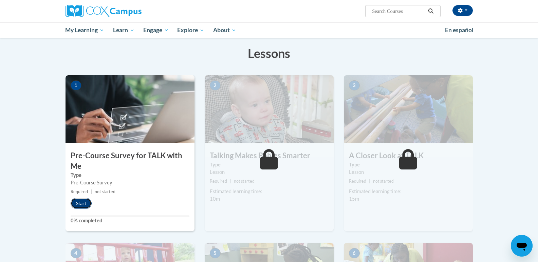
click at [84, 205] on button "Start" at bounding box center [81, 203] width 21 height 11
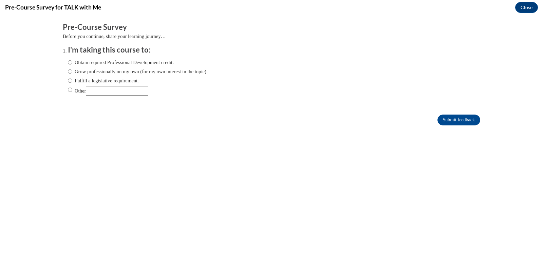
scroll to position [0, 0]
click at [68, 63] on input "Obtain required Professional Development credit." at bounding box center [70, 62] width 4 height 7
radio input "true"
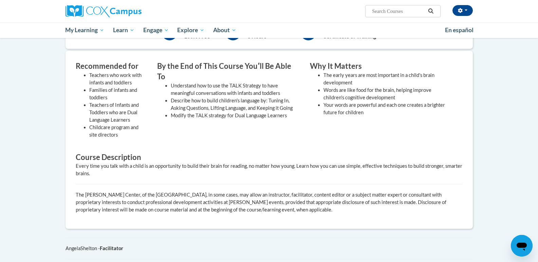
scroll to position [153, 0]
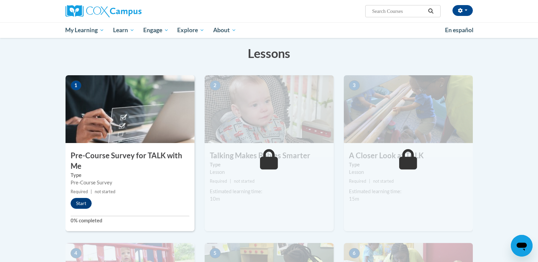
scroll to position [102, 0]
click at [77, 204] on button "Start" at bounding box center [81, 203] width 21 height 11
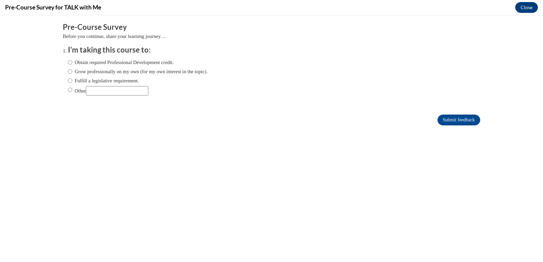
scroll to position [0, 0]
drag, startPoint x: 64, startPoint y: 63, endPoint x: 86, endPoint y: 74, distance: 24.4
click at [68, 63] on input "Obtain required Professional Development credit." at bounding box center [70, 62] width 4 height 7
radio input "true"
click at [443, 120] on input "Submit feedback" at bounding box center [458, 120] width 43 height 11
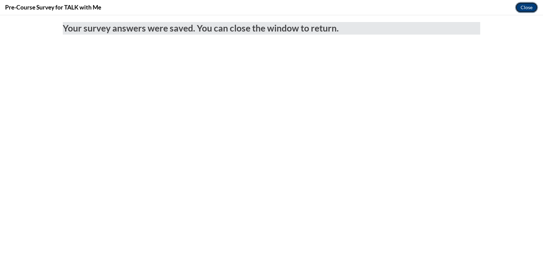
click at [528, 7] on button "Close" at bounding box center [526, 7] width 23 height 11
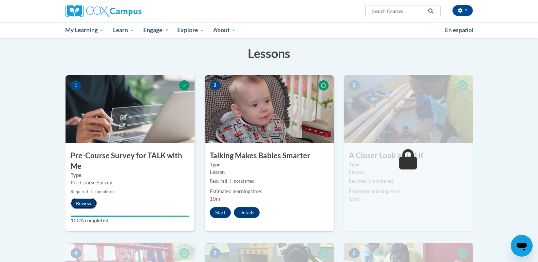
click at [85, 205] on button "Review" at bounding box center [84, 203] width 26 height 11
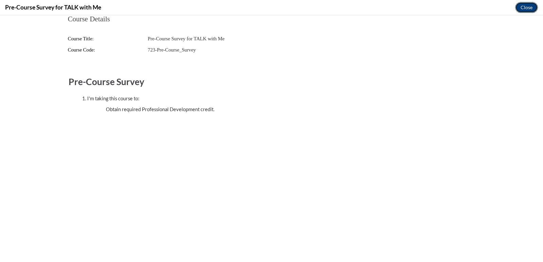
click at [530, 9] on button "Close" at bounding box center [526, 7] width 23 height 11
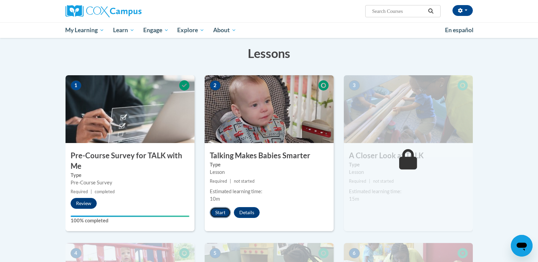
click at [219, 213] on button "Start" at bounding box center [220, 212] width 21 height 11
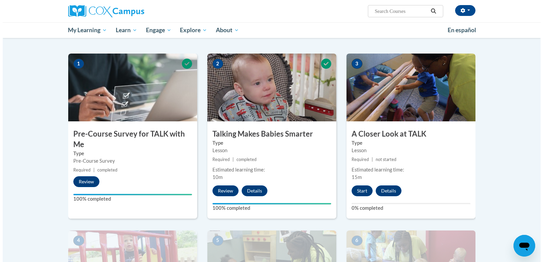
scroll to position [136, 0]
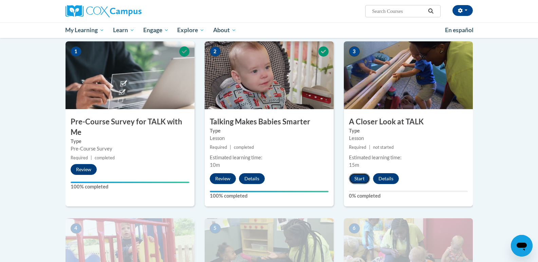
click at [358, 175] on button "Start" at bounding box center [359, 178] width 21 height 11
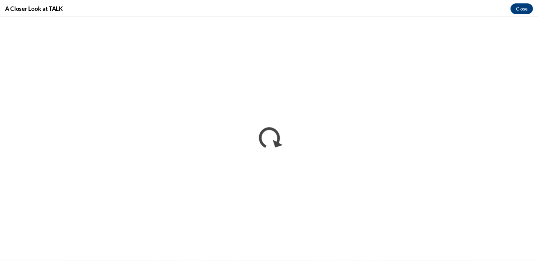
scroll to position [0, 0]
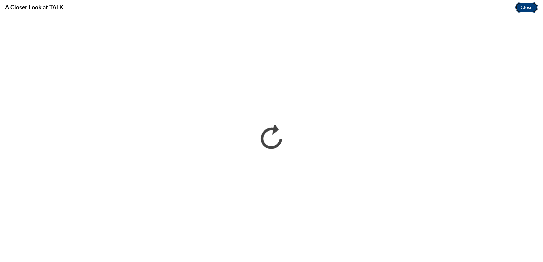
click at [526, 5] on button "Close" at bounding box center [526, 7] width 23 height 11
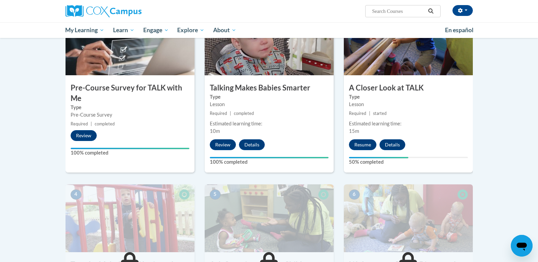
scroll to position [136, 0]
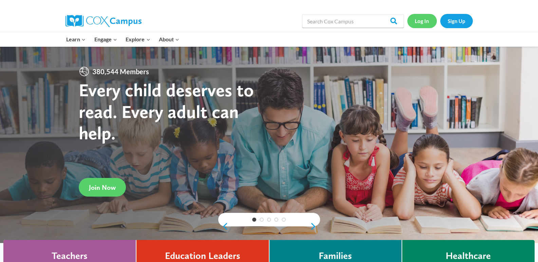
click at [424, 23] on link "Log In" at bounding box center [422, 21] width 30 height 14
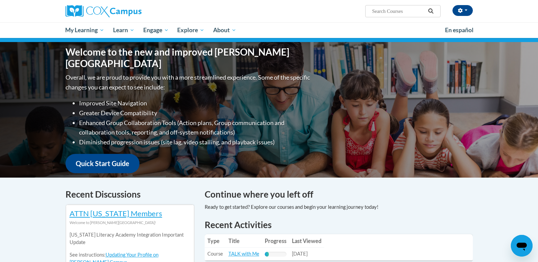
scroll to position [136, 0]
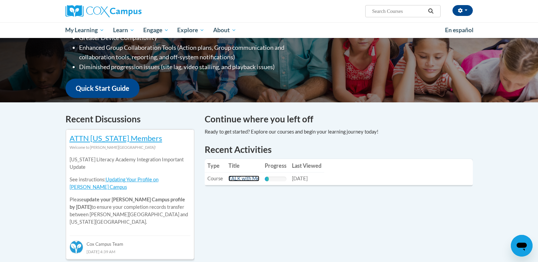
click at [242, 180] on link "TALK with Me" at bounding box center [243, 179] width 31 height 6
